Goal: Find specific page/section: Find specific page/section

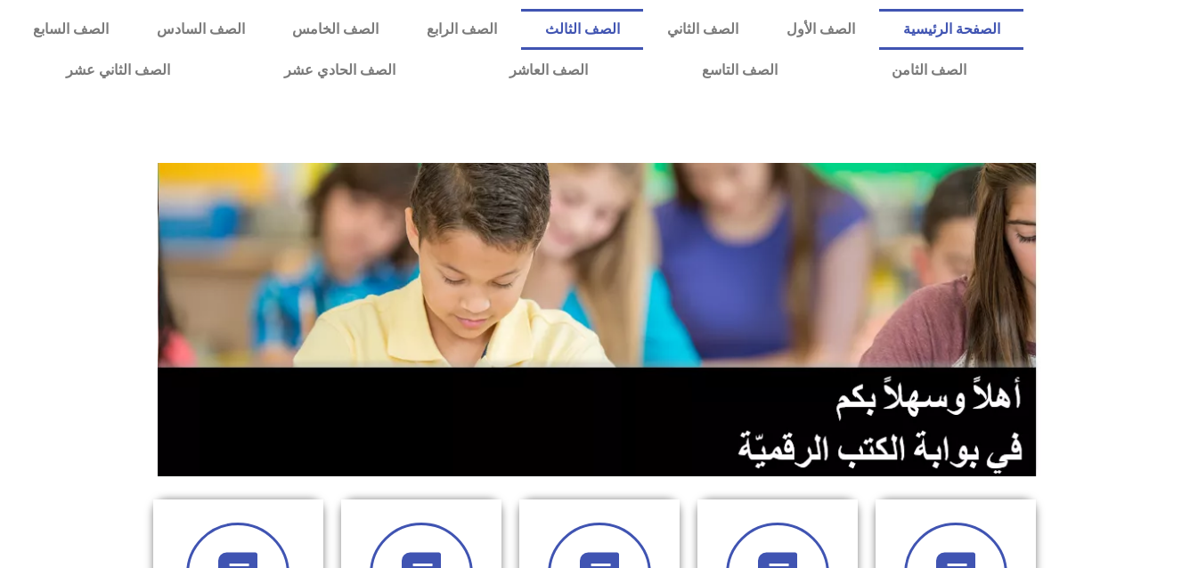
click at [644, 29] on link "الصف الثالث" at bounding box center [582, 29] width 123 height 41
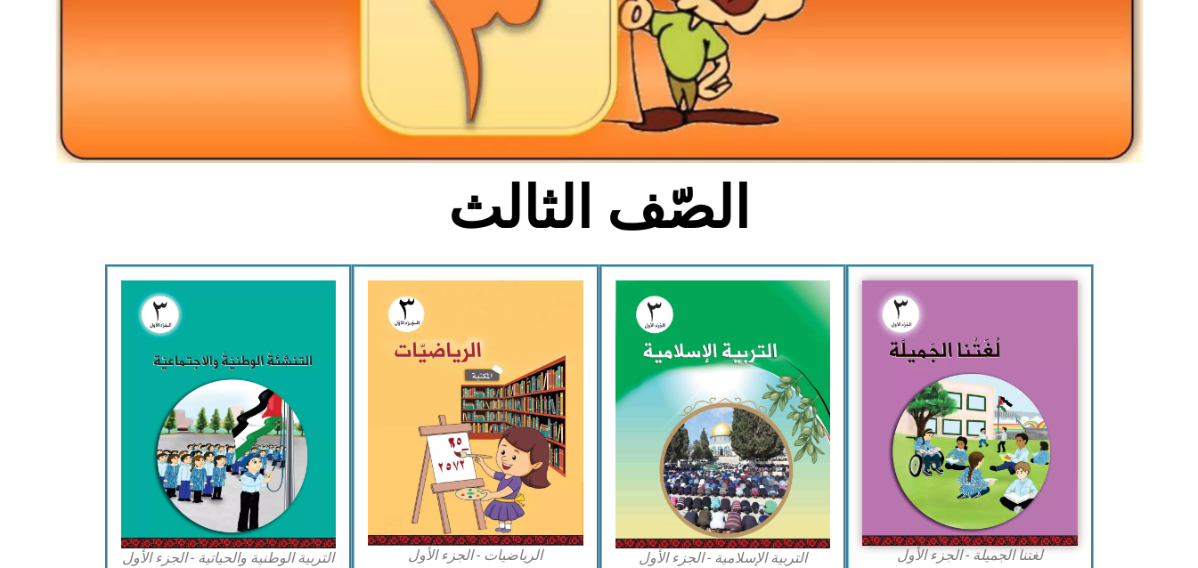
scroll to position [339, 0]
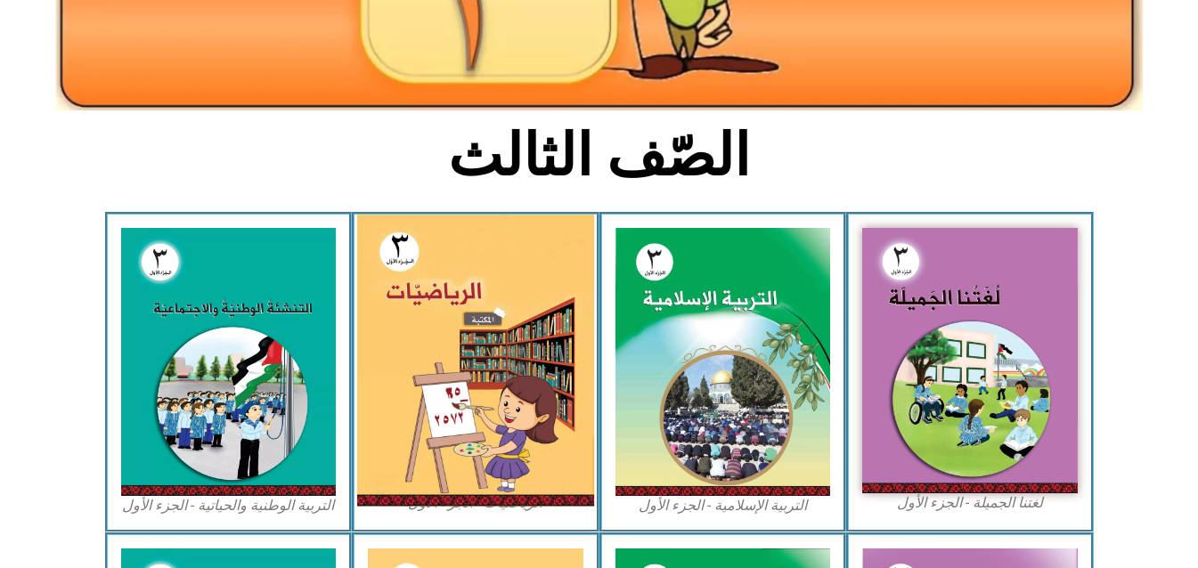
click at [540, 388] on img at bounding box center [475, 361] width 237 height 292
